Goal: Task Accomplishment & Management: Manage account settings

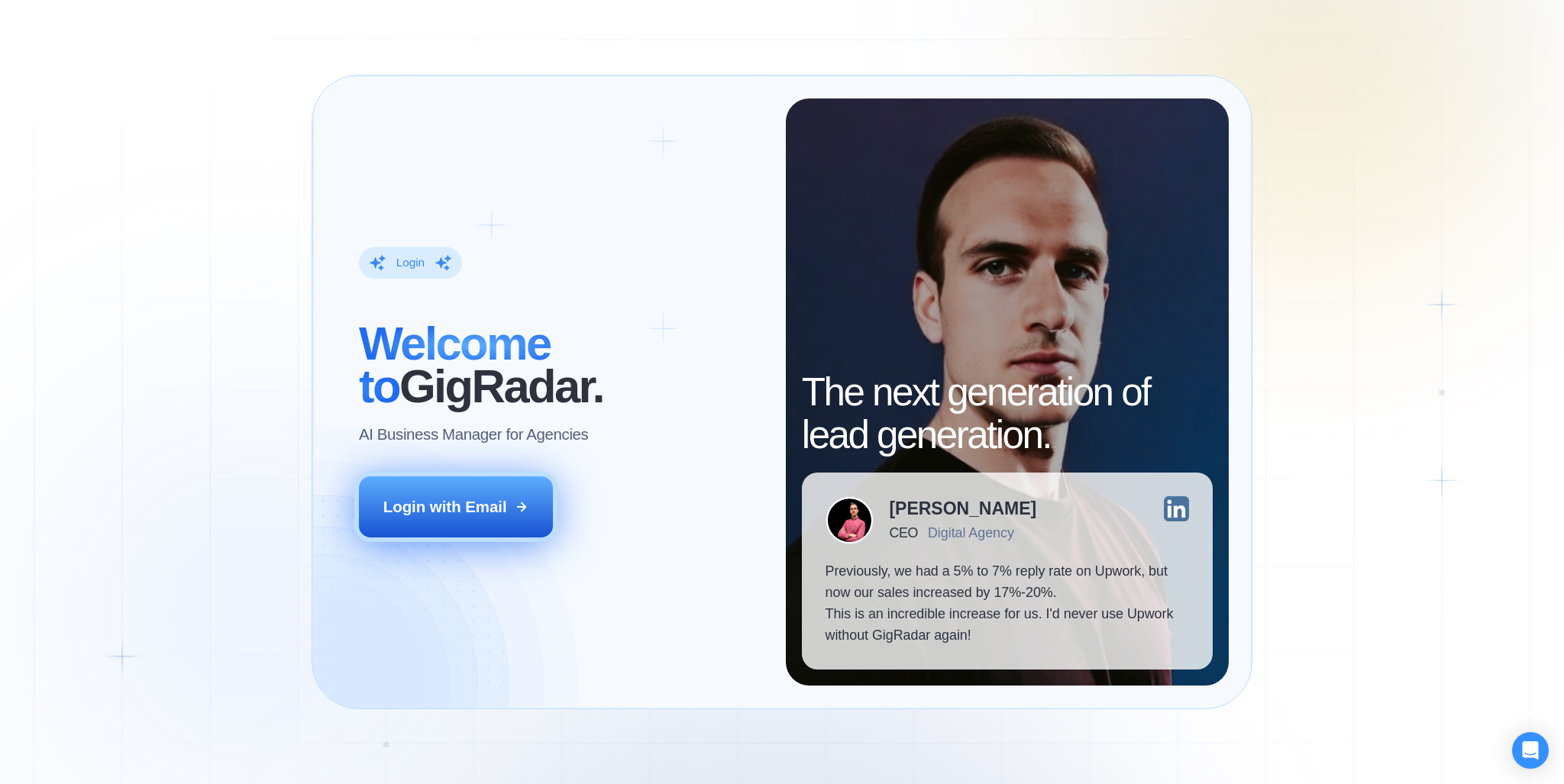
click at [462, 504] on div "Login with Email" at bounding box center [444, 506] width 124 height 21
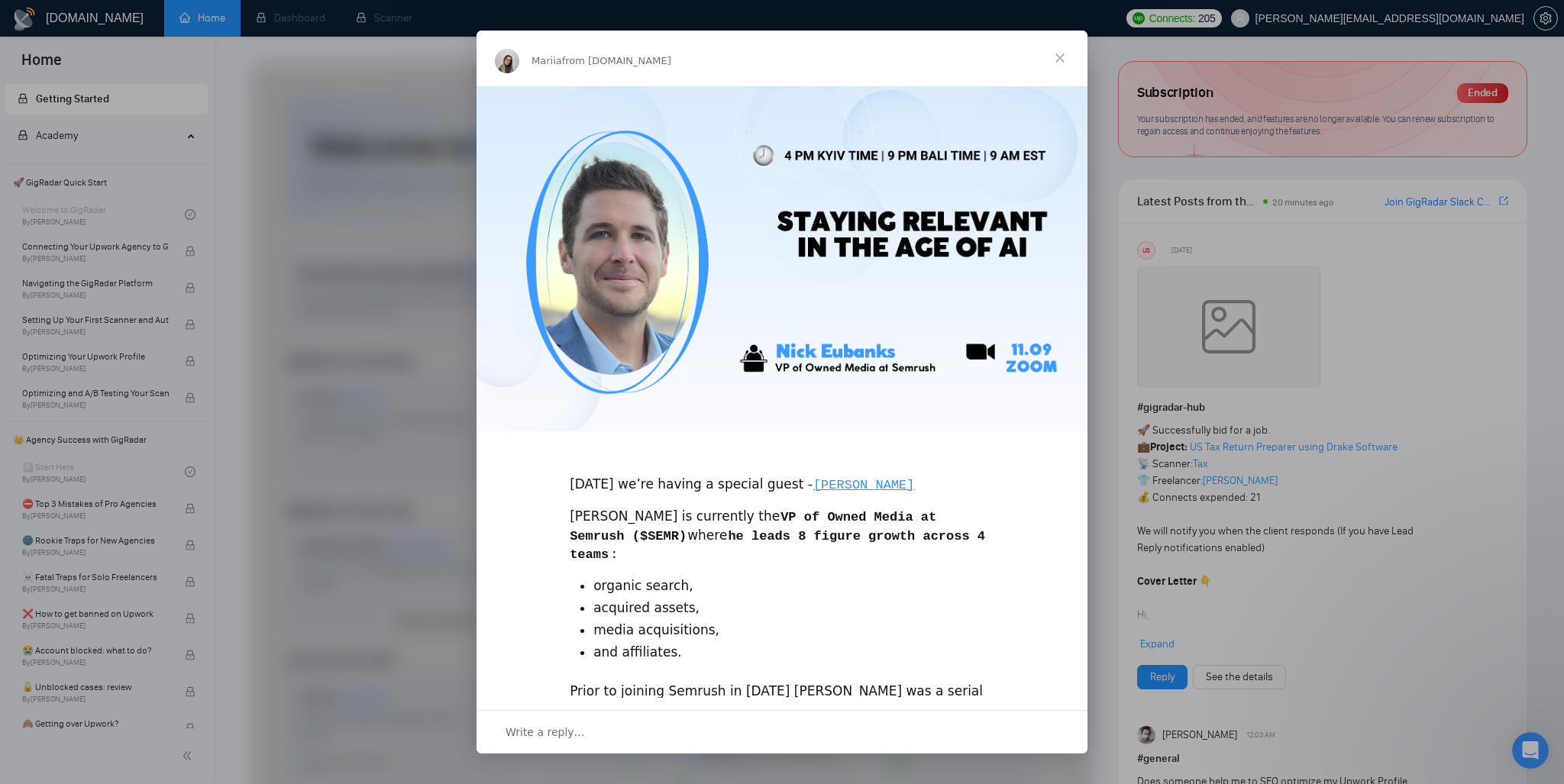
click at [1065, 59] on span "Close" at bounding box center [1059, 57] width 55 height 55
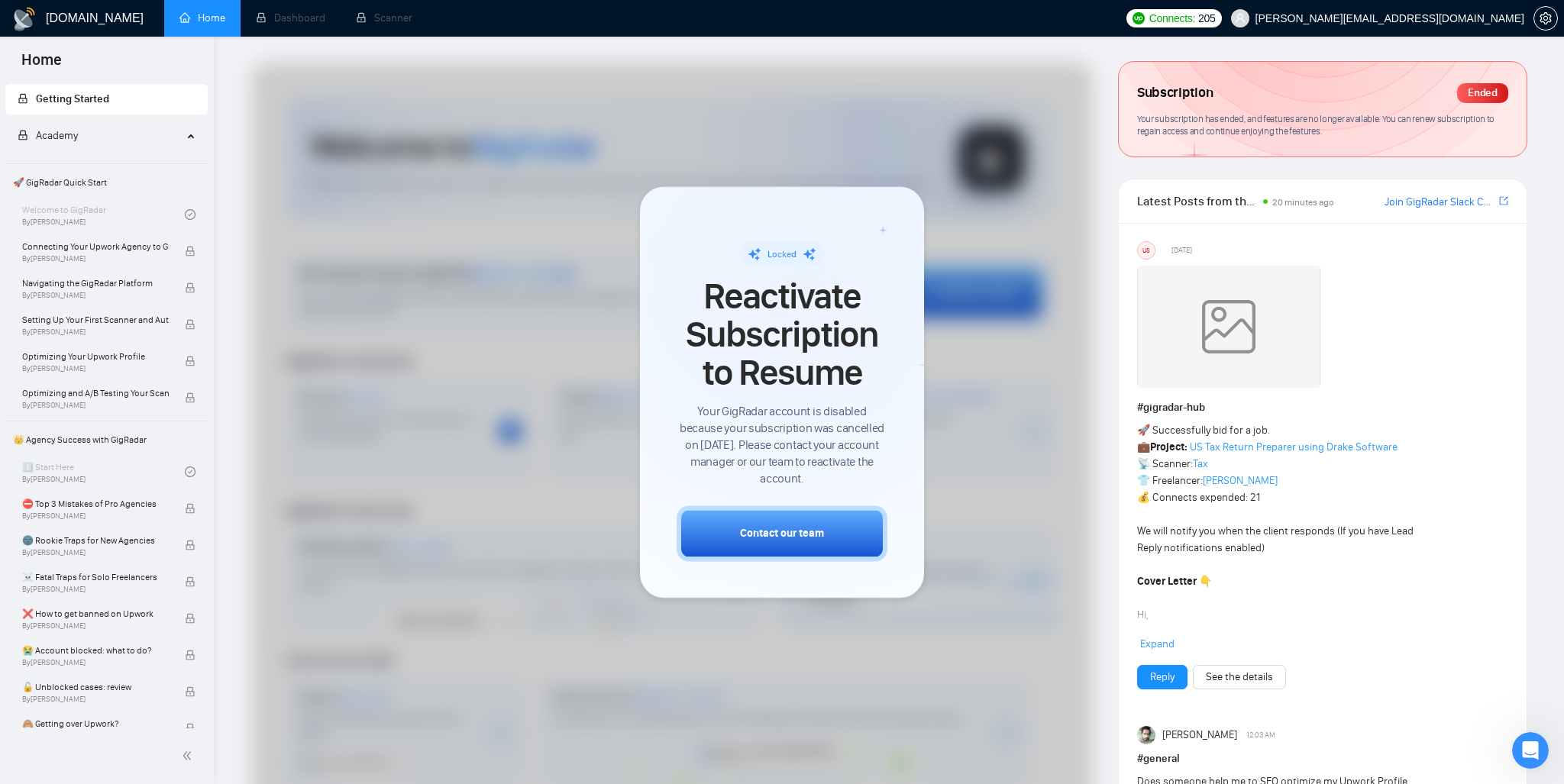
click at [567, 216] on div at bounding box center [671, 443] width 842 height 762
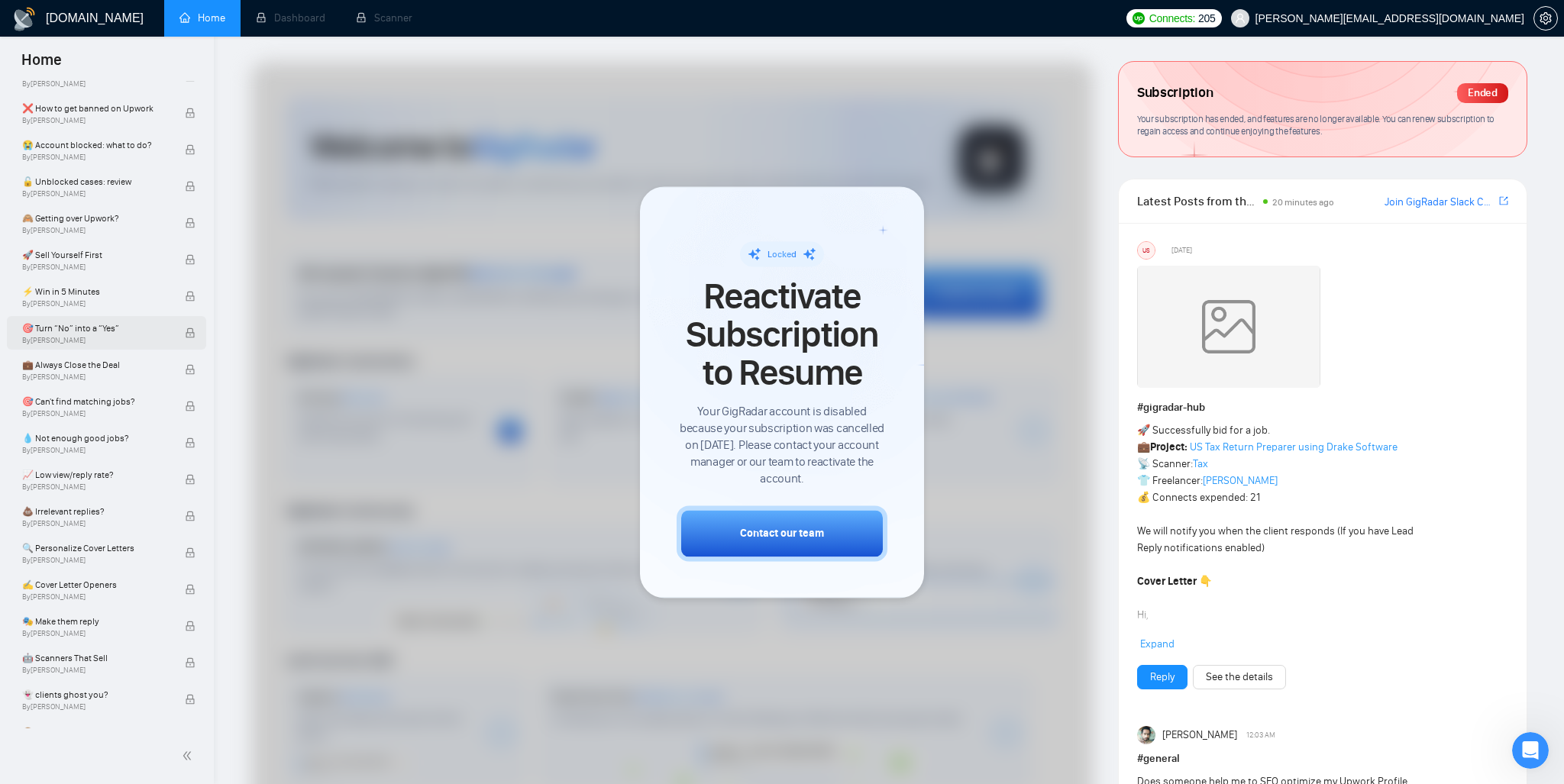
scroll to position [750, 0]
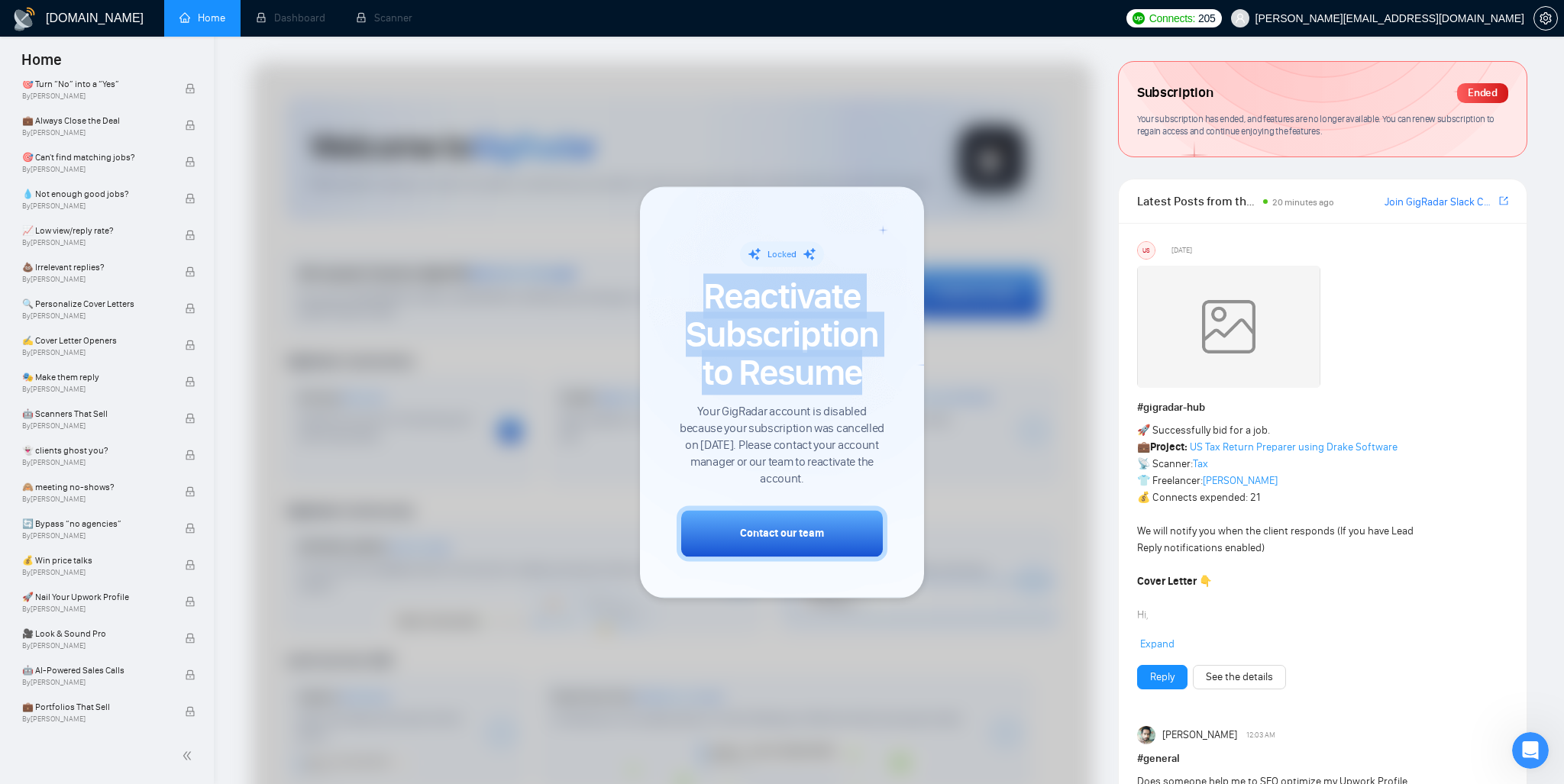
drag, startPoint x: 707, startPoint y: 298, endPoint x: 873, endPoint y: 371, distance: 181.3
click at [873, 371] on span "Reactivate Subscription to Resume" at bounding box center [782, 334] width 211 height 115
copy span "Reactivate Subscription to Resume"
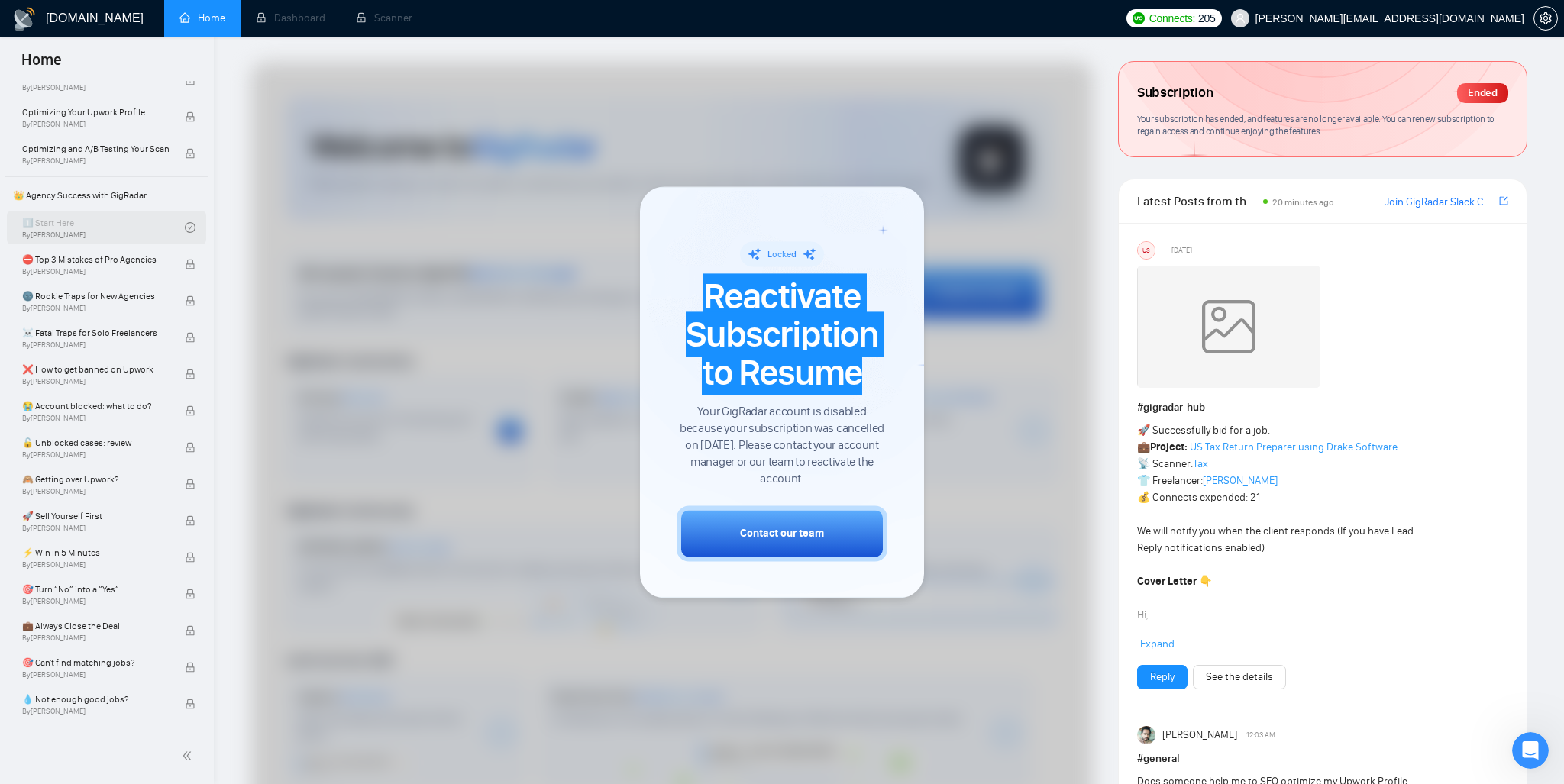
scroll to position [0, 0]
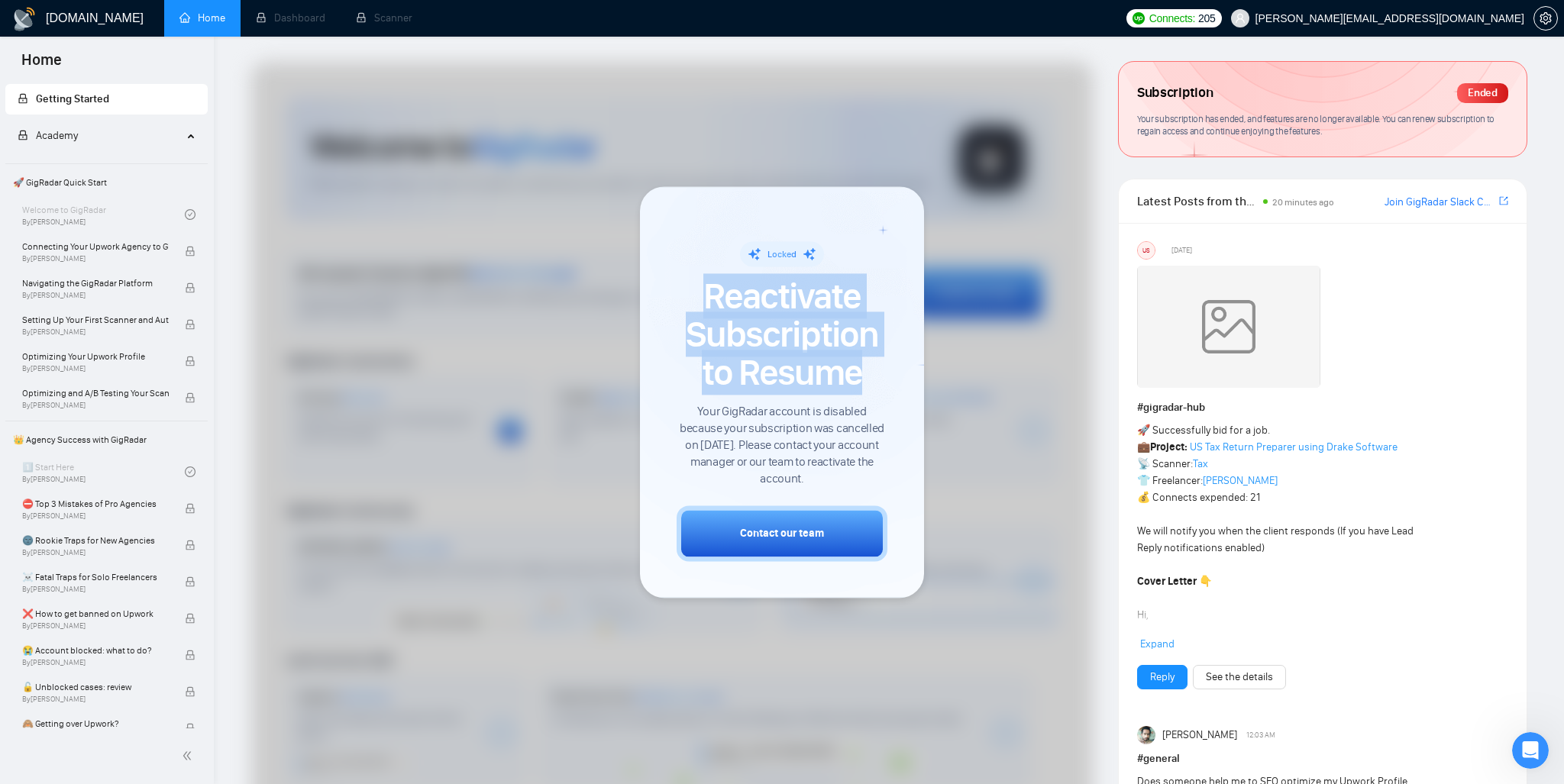
click at [189, 134] on icon at bounding box center [193, 134] width 8 height 0
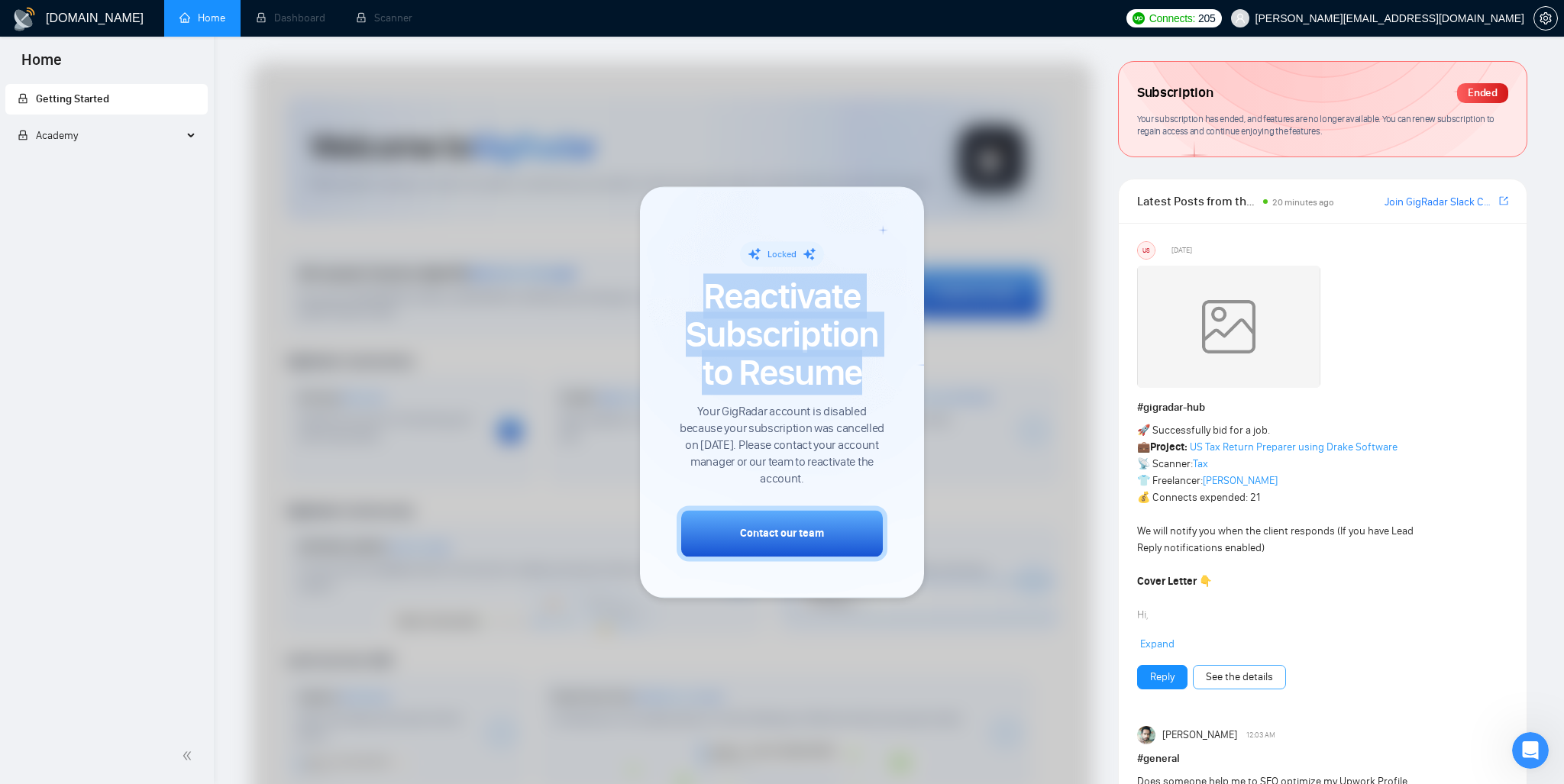
click at [1263, 677] on link "See the details" at bounding box center [1239, 678] width 67 height 17
